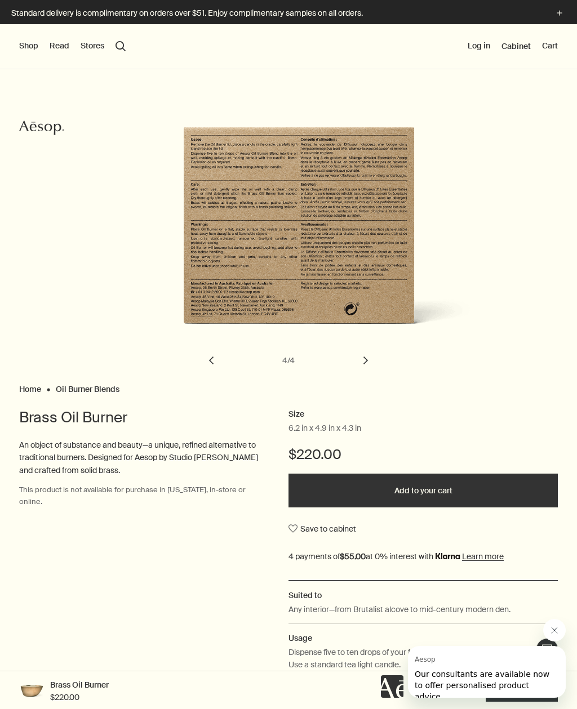
click at [219, 357] on button "chevron" at bounding box center [211, 360] width 25 height 25
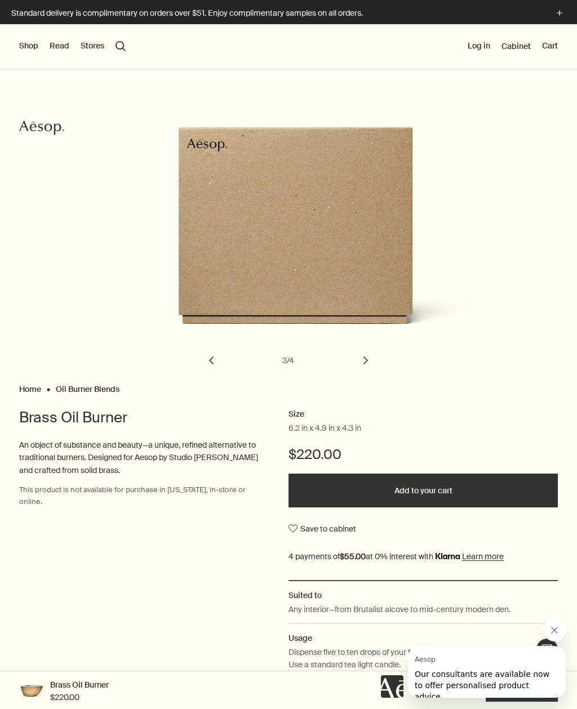
click at [216, 355] on button "chevron" at bounding box center [211, 360] width 25 height 25
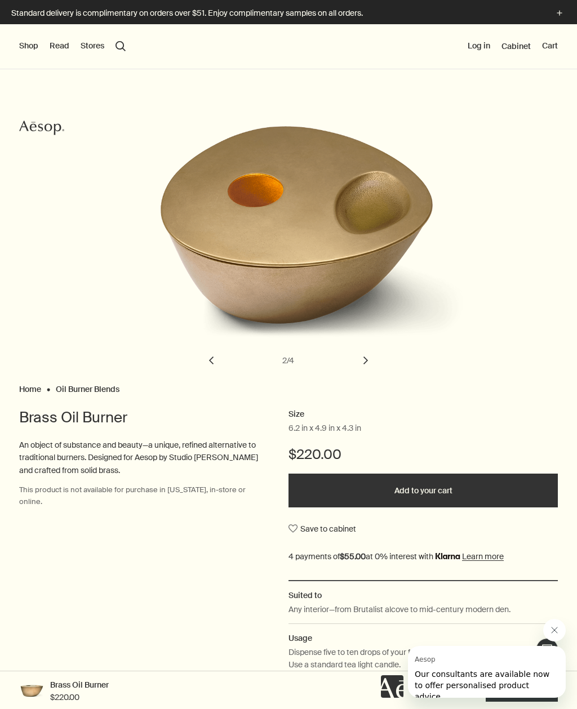
click at [216, 362] on button "chevron" at bounding box center [211, 360] width 25 height 25
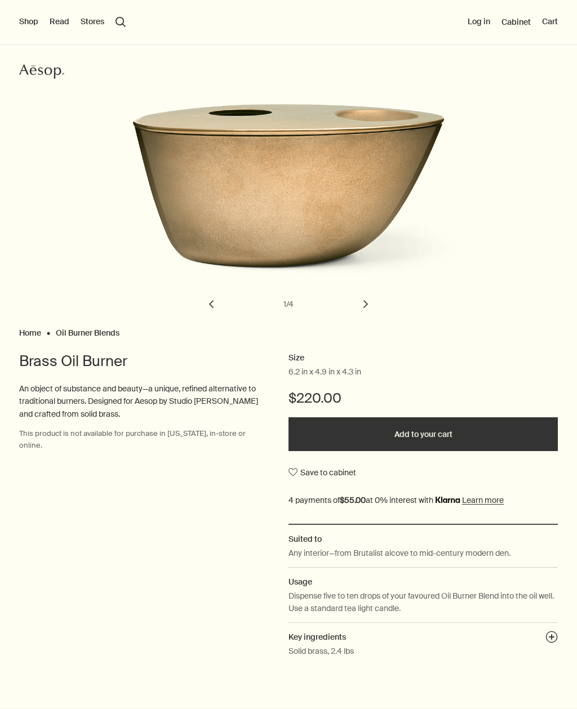
scroll to position [84, 0]
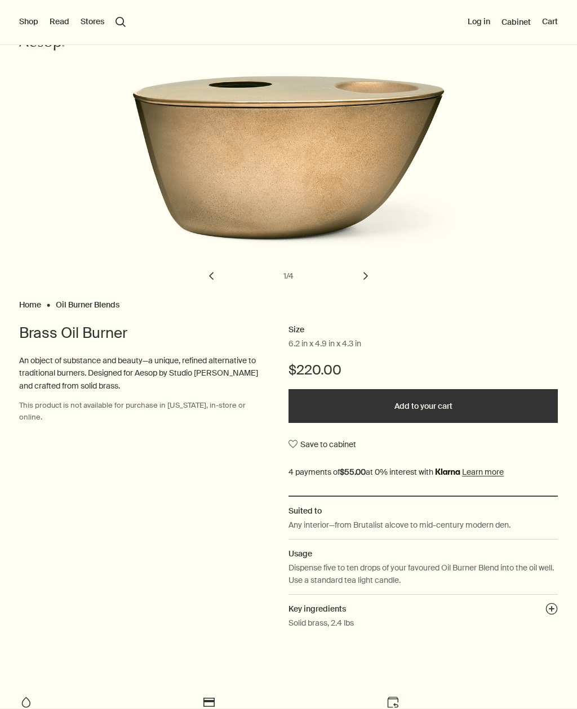
click at [364, 273] on button "chevron" at bounding box center [365, 276] width 25 height 25
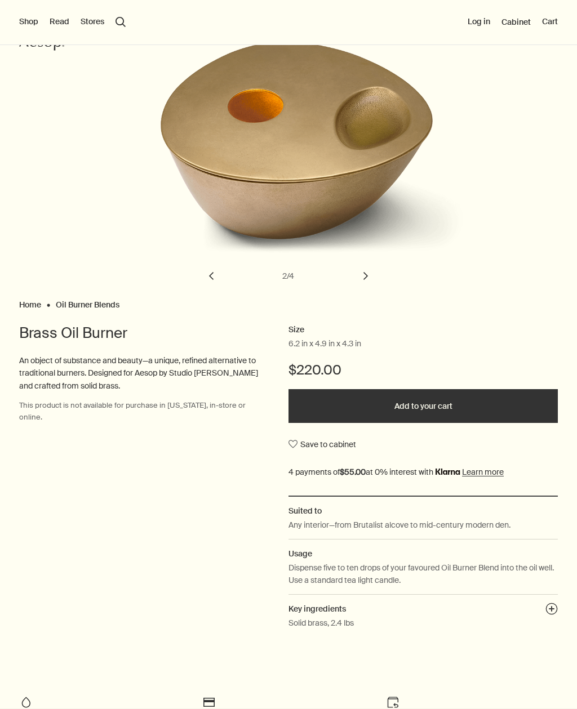
click at [359, 269] on button "chevron" at bounding box center [365, 276] width 25 height 25
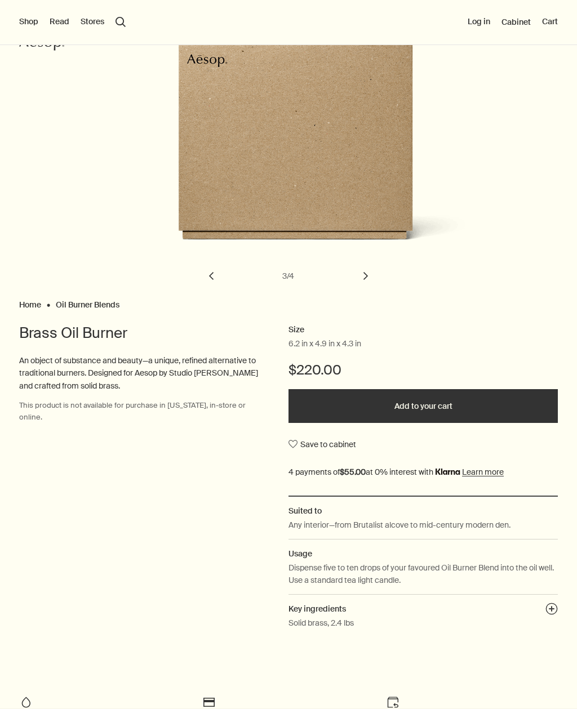
click at [364, 275] on button "chevron" at bounding box center [365, 276] width 25 height 25
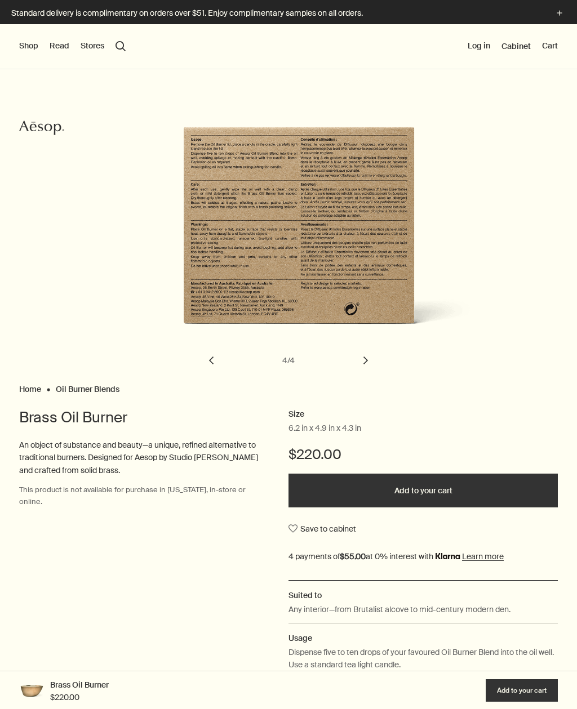
scroll to position [0, 0]
click at [29, 44] on button "Shop" at bounding box center [28, 46] width 19 height 11
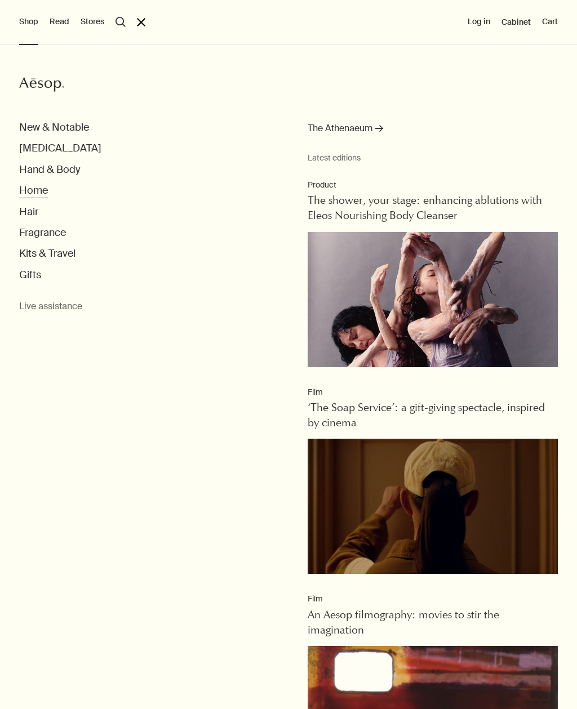
click at [23, 190] on button "Home" at bounding box center [33, 190] width 29 height 13
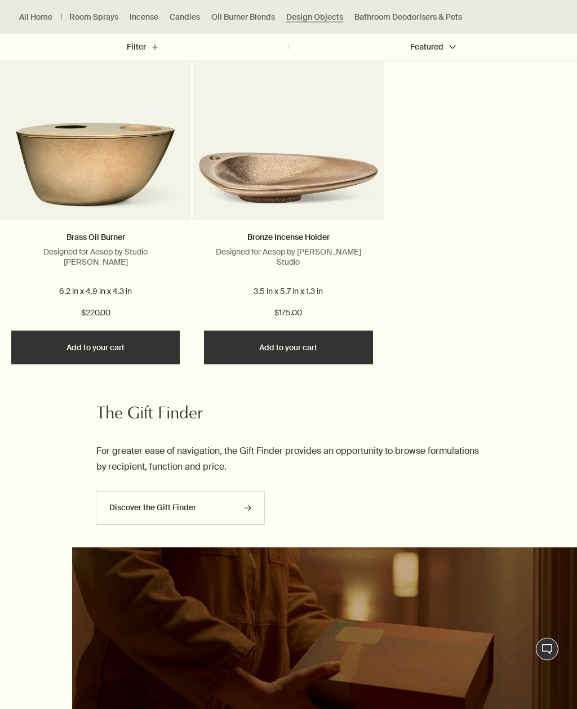
scroll to position [420, 0]
click at [80, 350] on button "Add Add to your cart" at bounding box center [95, 348] width 168 height 34
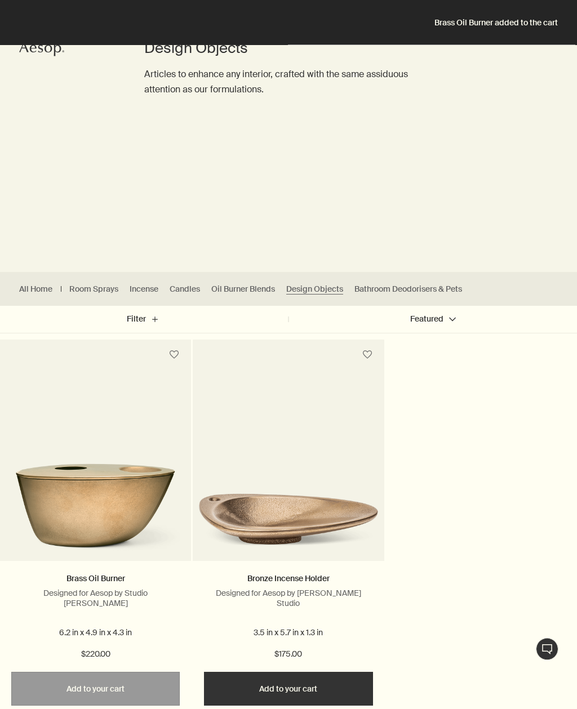
scroll to position [0, 0]
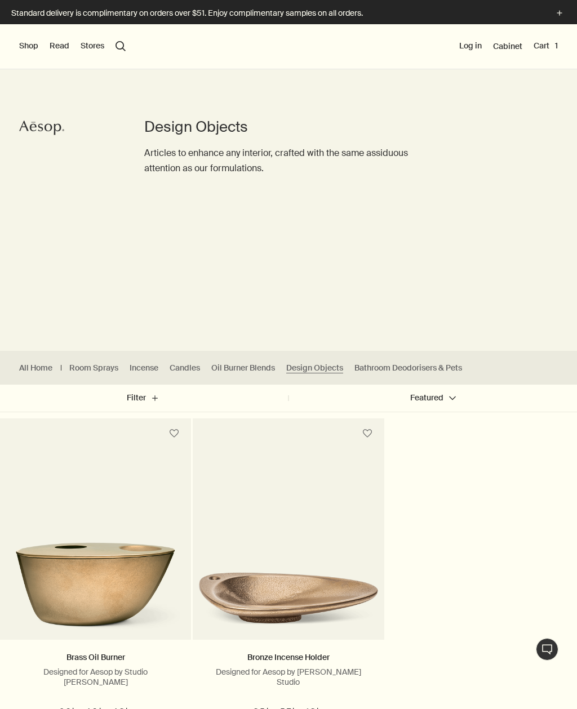
click at [35, 51] on button "Shop" at bounding box center [28, 46] width 19 height 11
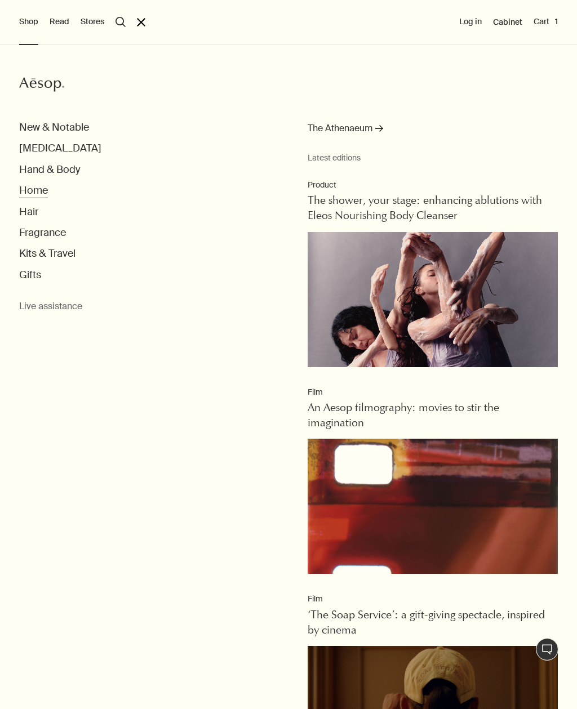
click at [31, 194] on button "Home" at bounding box center [33, 190] width 29 height 13
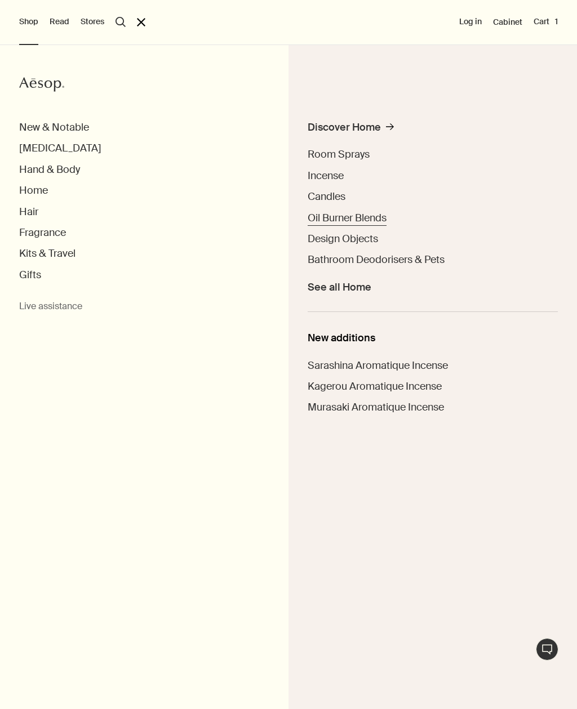
click at [377, 215] on span "Oil Burner Blends" at bounding box center [347, 218] width 79 height 14
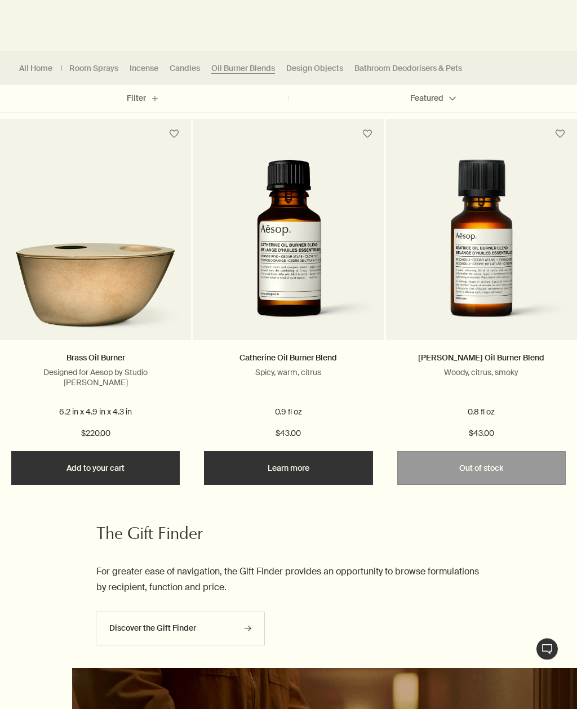
scroll to position [300, 0]
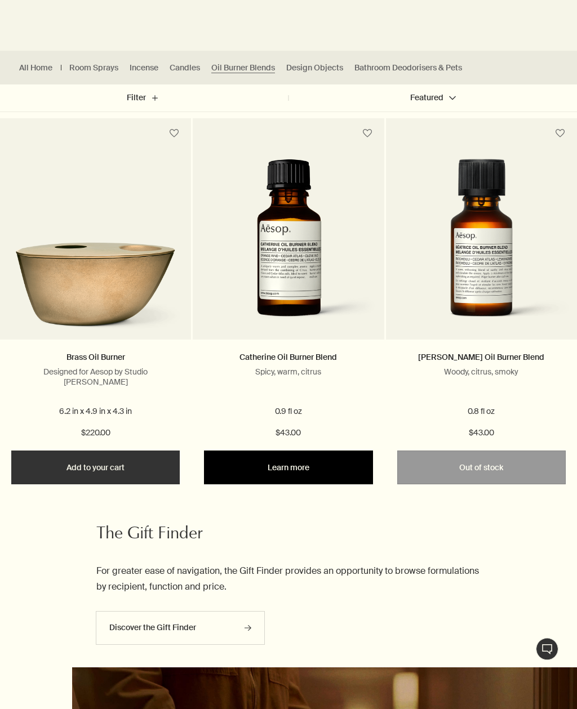
click at [339, 466] on link "Learn more" at bounding box center [288, 468] width 168 height 34
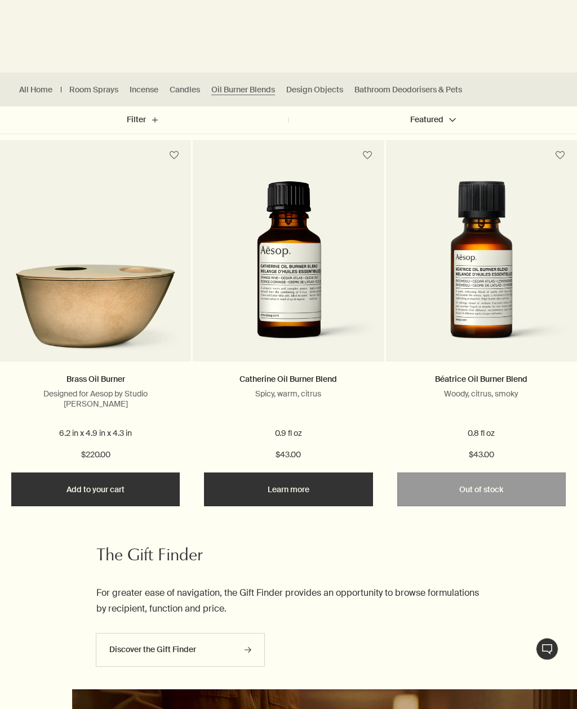
scroll to position [278, 0]
click at [266, 382] on link "Catherine Oil Burner Blend" at bounding box center [287, 379] width 97 height 10
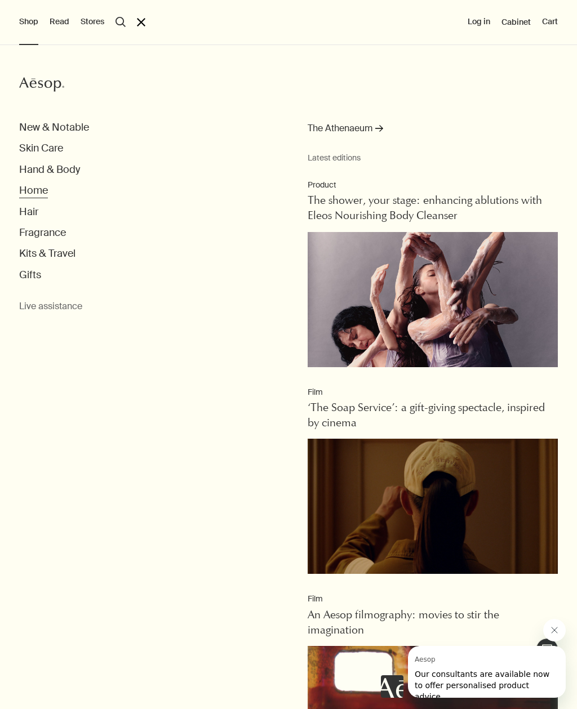
click at [33, 189] on button "Home" at bounding box center [33, 190] width 29 height 13
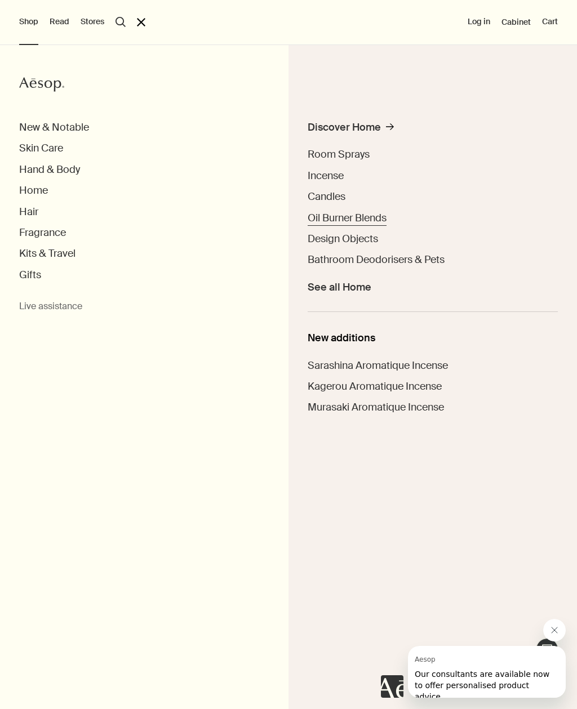
click at [373, 217] on span "Oil Burner Blends" at bounding box center [347, 218] width 79 height 14
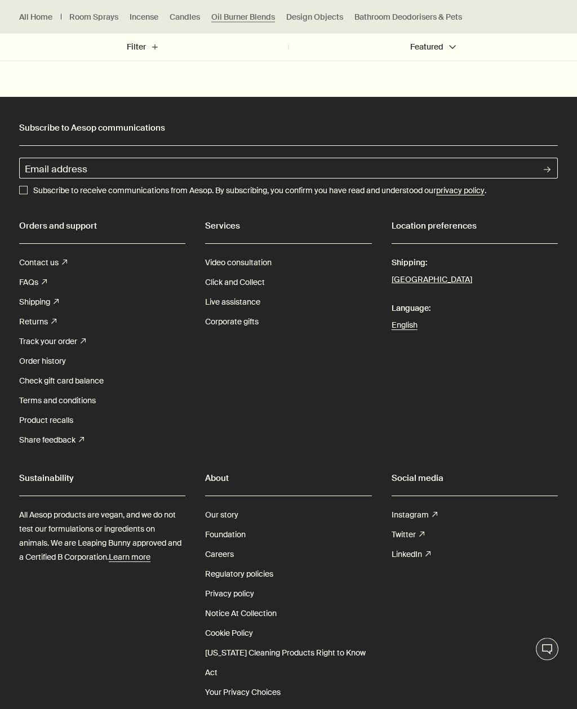
scroll to position [1216, 0]
